Goal: Navigation & Orientation: Find specific page/section

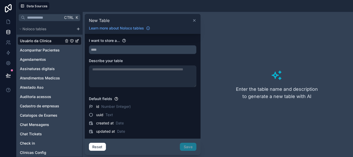
click at [195, 21] on icon at bounding box center [194, 20] width 2 height 2
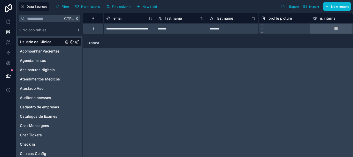
click at [77, 42] on icon "Usuário da Clinica" at bounding box center [77, 42] width 4 height 4
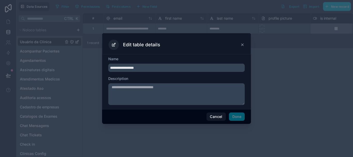
click at [243, 43] on icon at bounding box center [242, 45] width 4 height 4
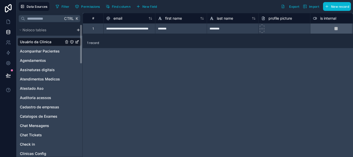
drag, startPoint x: 81, startPoint y: 52, endPoint x: 80, endPoint y: 26, distance: 25.9
click at [80, 26] on div "Noloco tables Usuário da Clinica Acompanhar Pacientes Agendamentos Assinaturas …" at bounding box center [50, 90] width 66 height 132
click at [78, 43] on icon "Usuário da Clinica" at bounding box center [77, 42] width 2 height 2
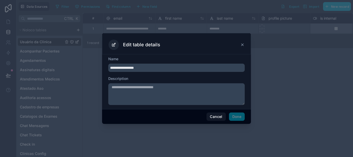
click at [242, 44] on icon at bounding box center [242, 45] width 4 height 4
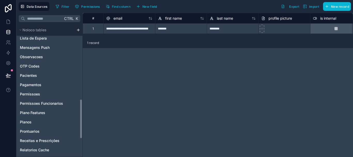
scroll to position [244, 0]
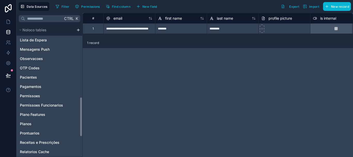
drag, startPoint x: 82, startPoint y: 48, endPoint x: 80, endPoint y: 121, distance: 72.9
click at [80, 121] on div "Noloco tables Usuário da Clinica Acompanhar Pacientes Agendamentos Assinaturas …" at bounding box center [50, 90] width 66 height 132
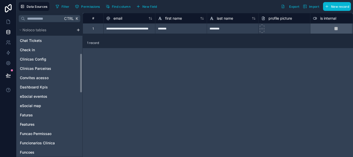
scroll to position [98, 0]
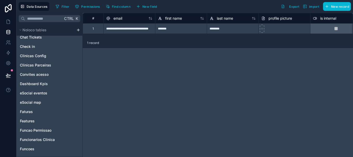
drag, startPoint x: 81, startPoint y: 109, endPoint x: 88, endPoint y: 65, distance: 44.0
click at [88, 65] on div "**********" at bounding box center [185, 85] width 337 height 144
click at [76, 57] on icon "Clinicas Config" at bounding box center [77, 56] width 4 height 4
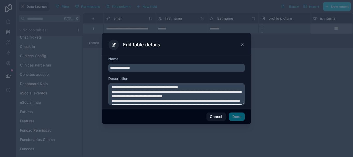
scroll to position [10, 0]
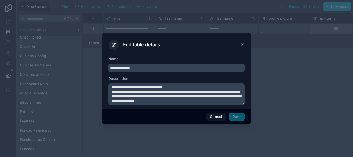
click at [243, 44] on icon at bounding box center [242, 45] width 4 height 4
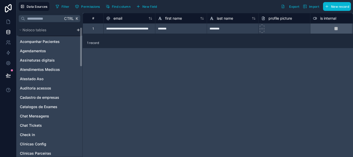
scroll to position [9, 0]
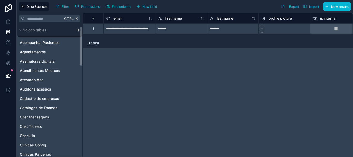
drag, startPoint x: 81, startPoint y: 65, endPoint x: 84, endPoint y: 38, distance: 26.5
click at [84, 38] on div "**********" at bounding box center [185, 85] width 337 height 144
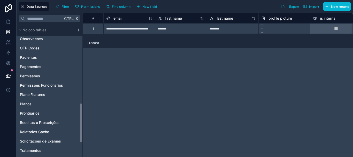
scroll to position [261, 0]
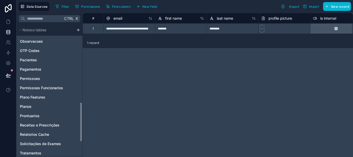
drag, startPoint x: 81, startPoint y: 47, endPoint x: 84, endPoint y: 123, distance: 75.8
click at [84, 123] on div "**********" at bounding box center [185, 85] width 337 height 144
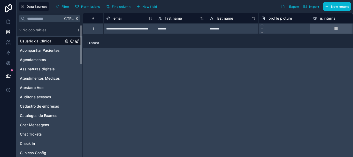
scroll to position [0, 0]
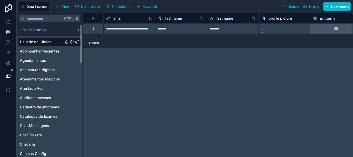
drag, startPoint x: 81, startPoint y: 120, endPoint x: 84, endPoint y: 40, distance: 79.9
click at [84, 40] on div "**********" at bounding box center [185, 85] width 337 height 144
click at [78, 96] on icon "Auditoria acessos" at bounding box center [77, 98] width 4 height 4
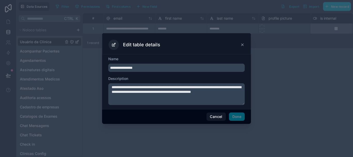
click at [241, 45] on icon at bounding box center [242, 45] width 4 height 4
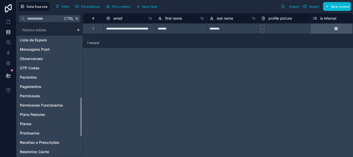
scroll to position [245, 0]
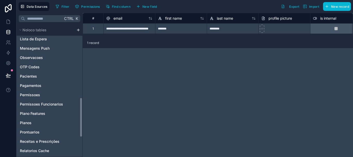
drag, startPoint x: 81, startPoint y: 58, endPoint x: 81, endPoint y: 131, distance: 73.2
click at [81, 131] on div "Noloco tables Usuário da Clinica Acompanhar Pacientes Agendamentos Assinaturas …" at bounding box center [50, 90] width 66 height 132
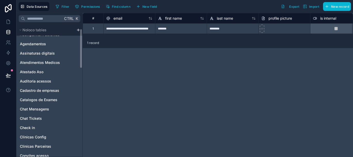
scroll to position [16, 0]
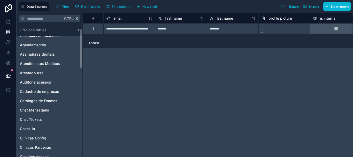
drag, startPoint x: 81, startPoint y: 117, endPoint x: 88, endPoint y: 49, distance: 68.9
click at [88, 49] on div "**********" at bounding box center [185, 85] width 337 height 144
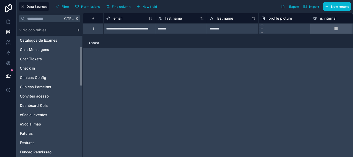
scroll to position [90, 0]
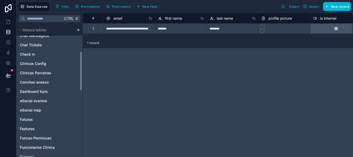
drag, startPoint x: 81, startPoint y: 51, endPoint x: 79, endPoint y: 73, distance: 22.6
click at [79, 73] on div "Noloco tables Usuário da Clinica Acompanhar Pacientes Agendamentos Assinaturas …" at bounding box center [50, 90] width 66 height 132
click at [76, 82] on icon "Convites acesso" at bounding box center [77, 82] width 2 height 2
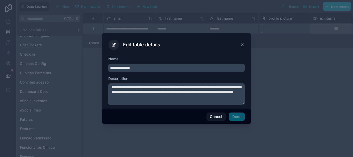
click at [244, 46] on icon at bounding box center [242, 45] width 4 height 4
